Goal: Information Seeking & Learning: Learn about a topic

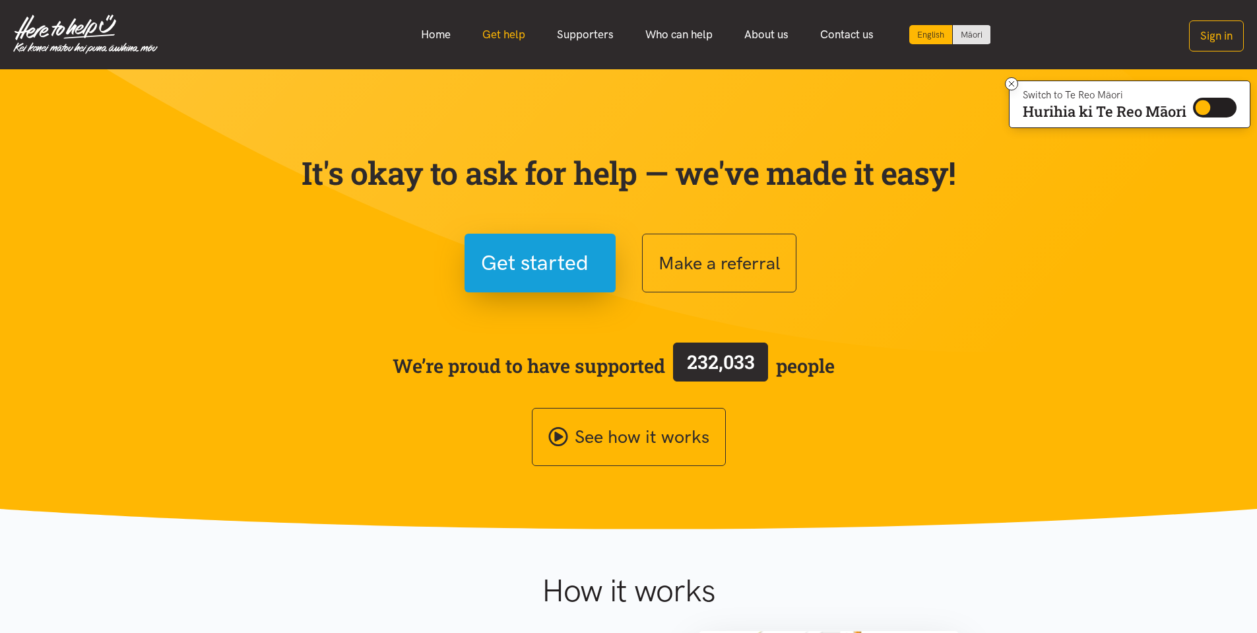
click at [512, 34] on link "Get help" at bounding box center [504, 34] width 75 height 28
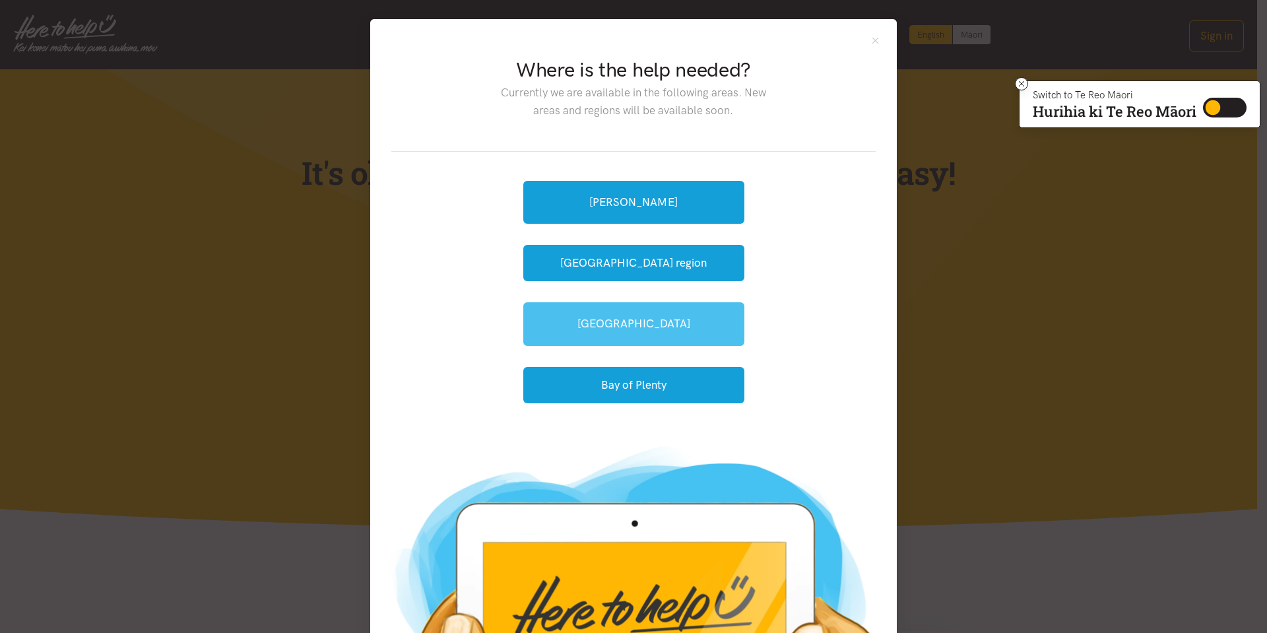
click at [656, 327] on link "[GEOGRAPHIC_DATA]" at bounding box center [633, 323] width 221 height 43
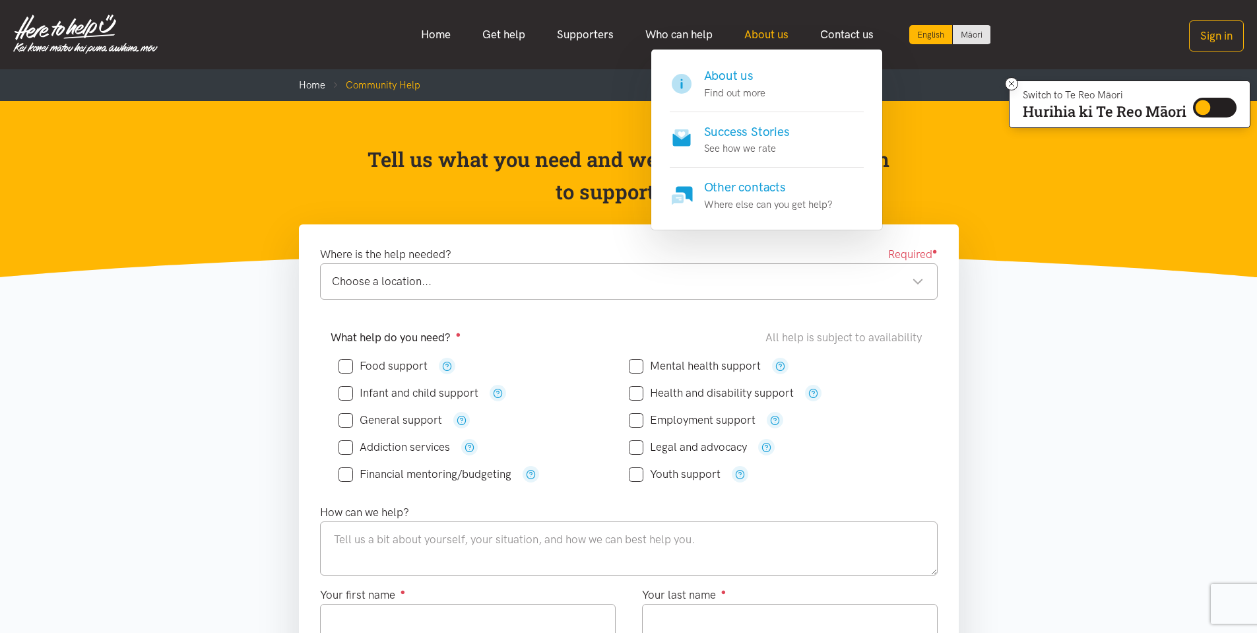
click at [760, 30] on link "About us" at bounding box center [767, 34] width 76 height 28
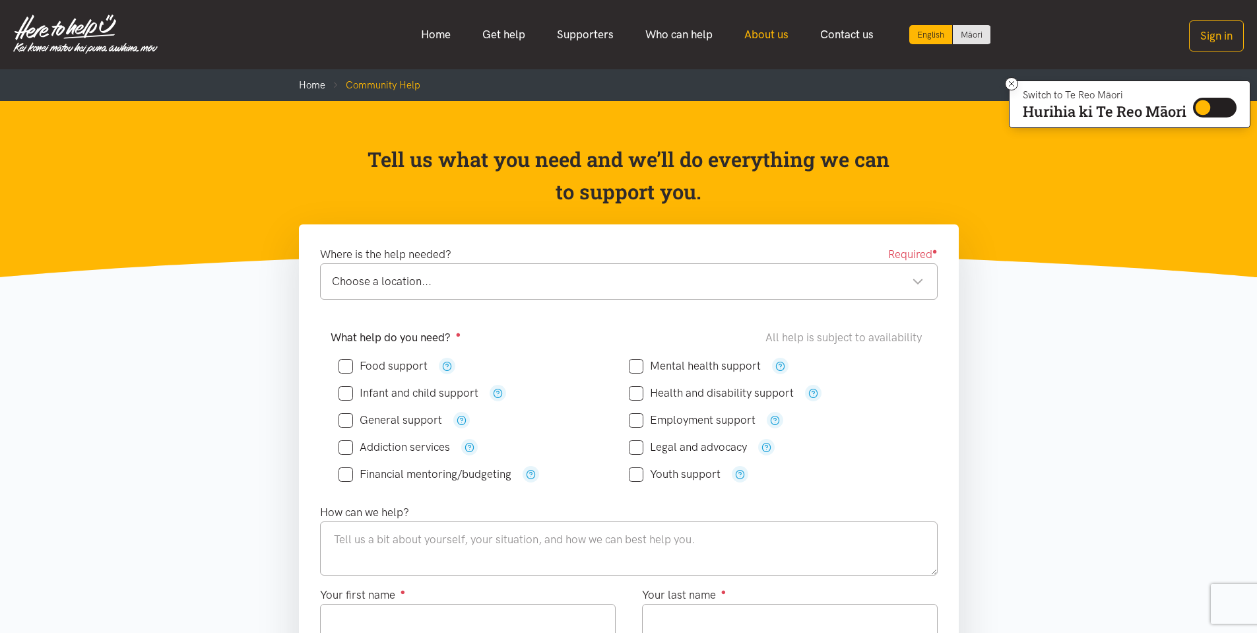
click at [760, 33] on link "About us" at bounding box center [767, 34] width 76 height 28
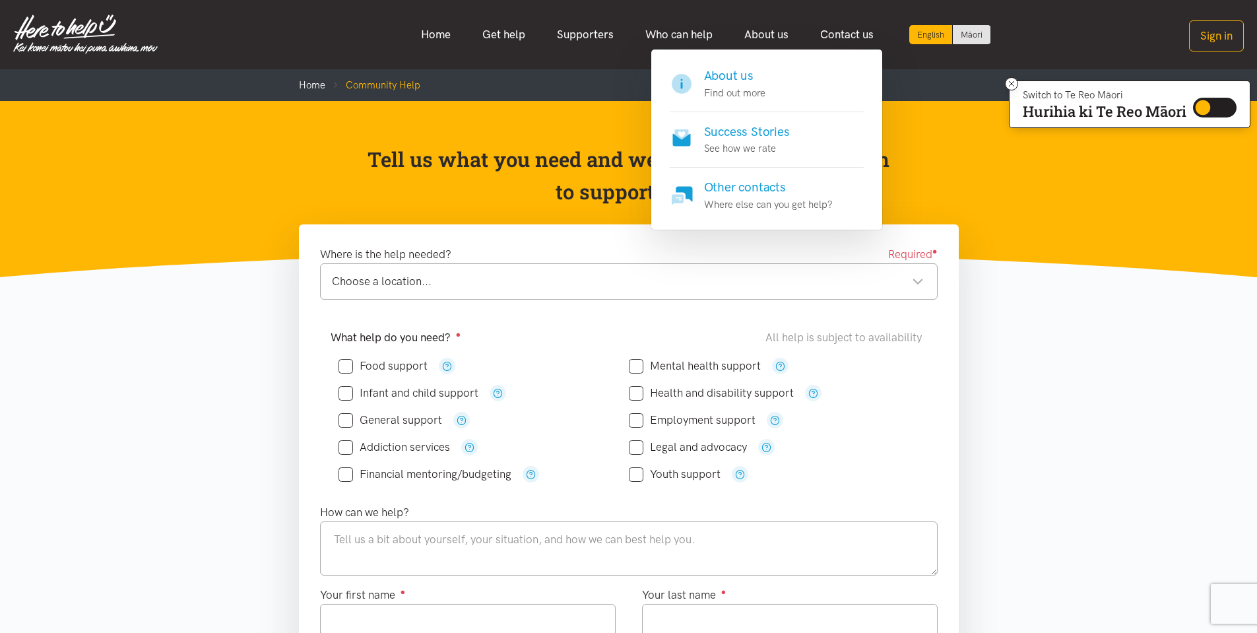
click at [739, 88] on p "Find out more" at bounding box center [734, 93] width 61 height 16
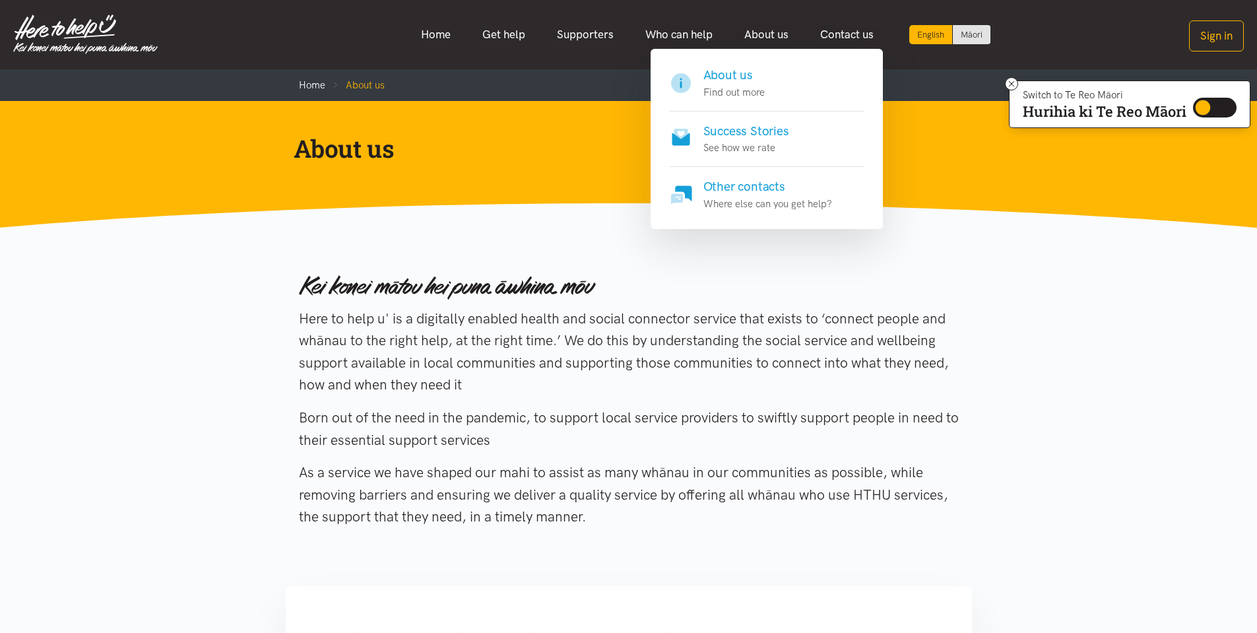
click at [718, 77] on h4 "About us" at bounding box center [734, 75] width 61 height 18
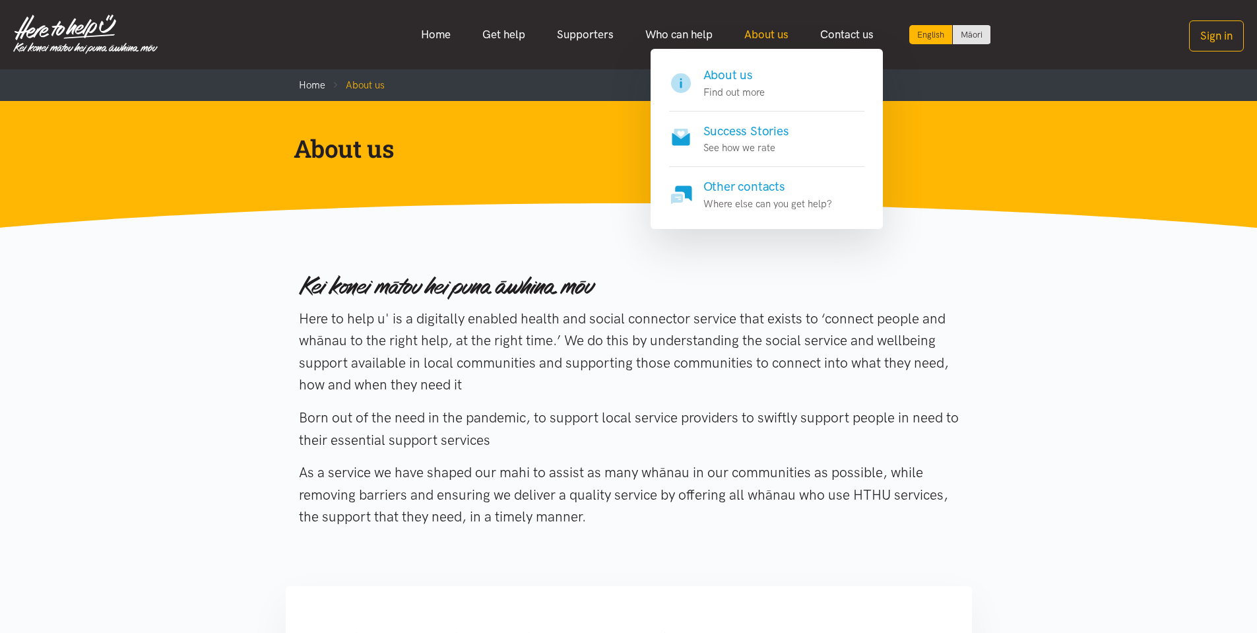
click at [764, 36] on link "About us" at bounding box center [767, 34] width 76 height 28
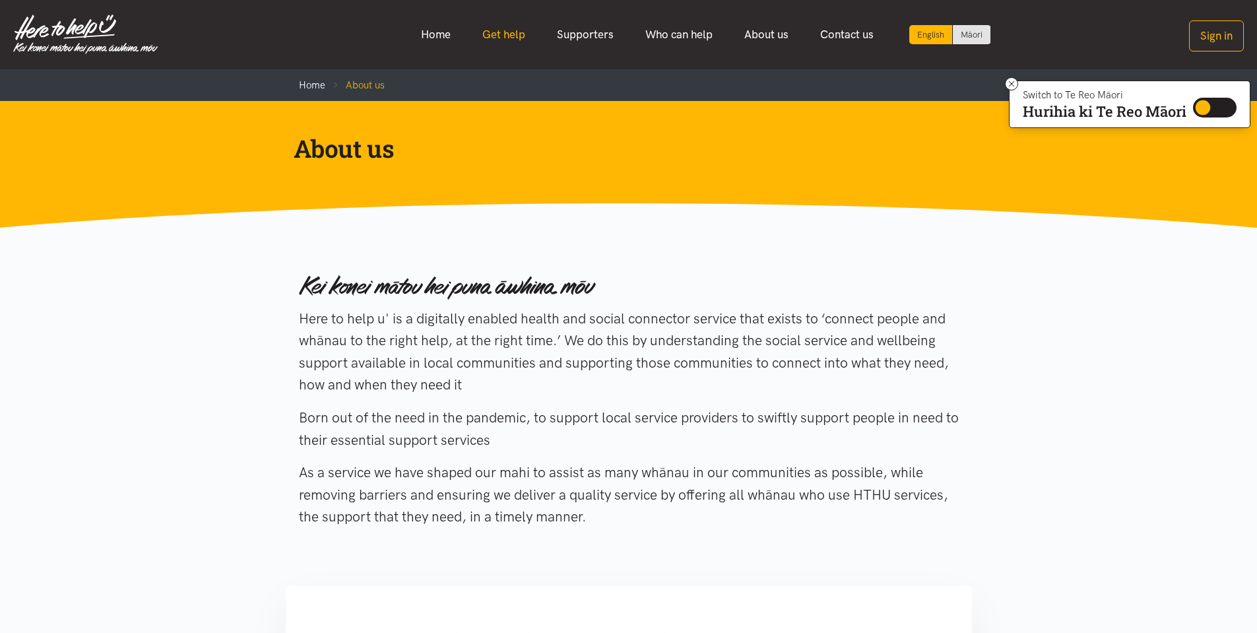
click at [496, 27] on link "Get help" at bounding box center [504, 34] width 75 height 28
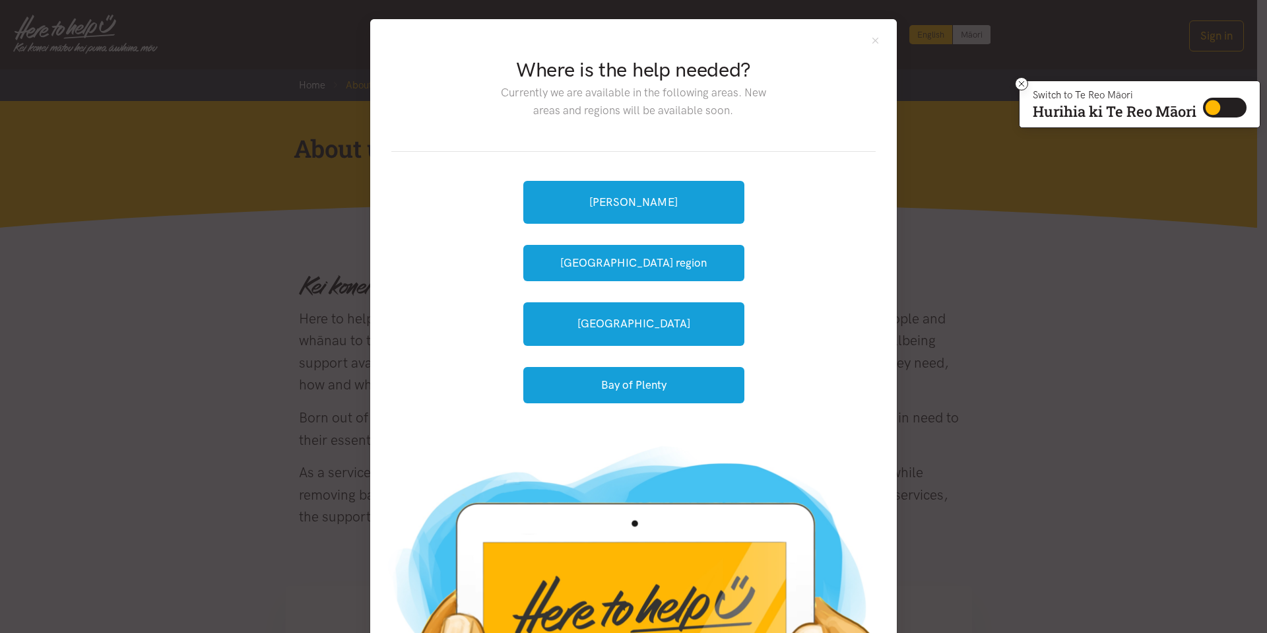
click at [264, 84] on div "Where is the help needed? Currently we are available in the following areas. Ne…" at bounding box center [633, 316] width 1267 height 633
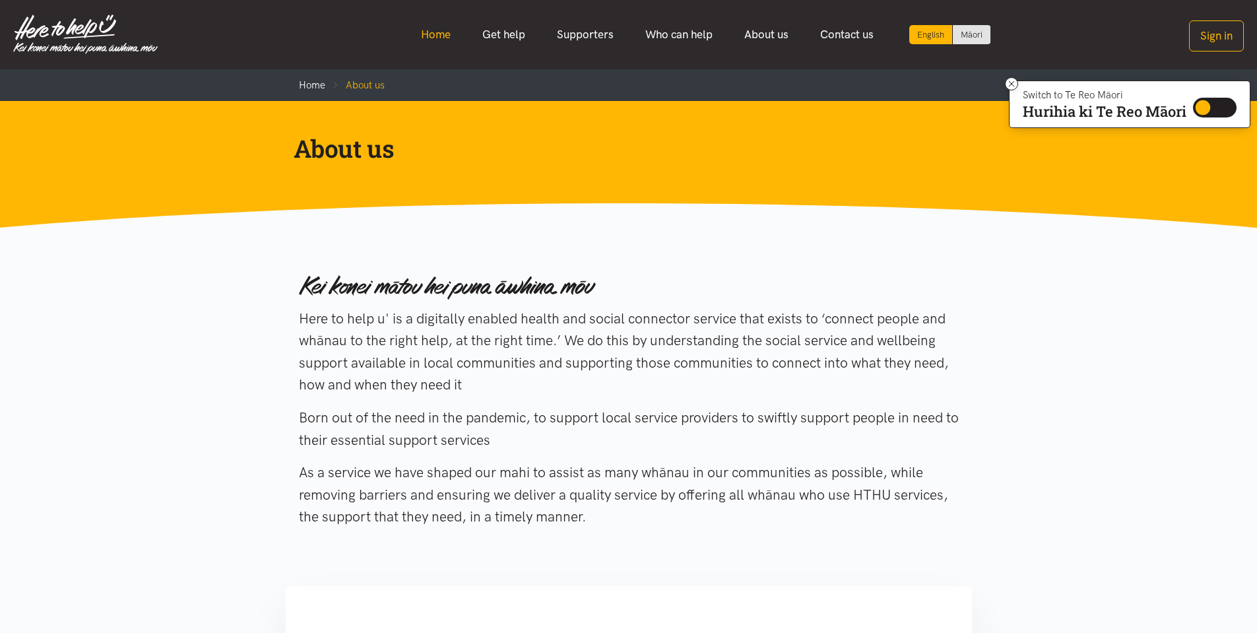
click at [440, 40] on link "Home" at bounding box center [435, 34] width 61 height 28
